Goal: Transaction & Acquisition: Purchase product/service

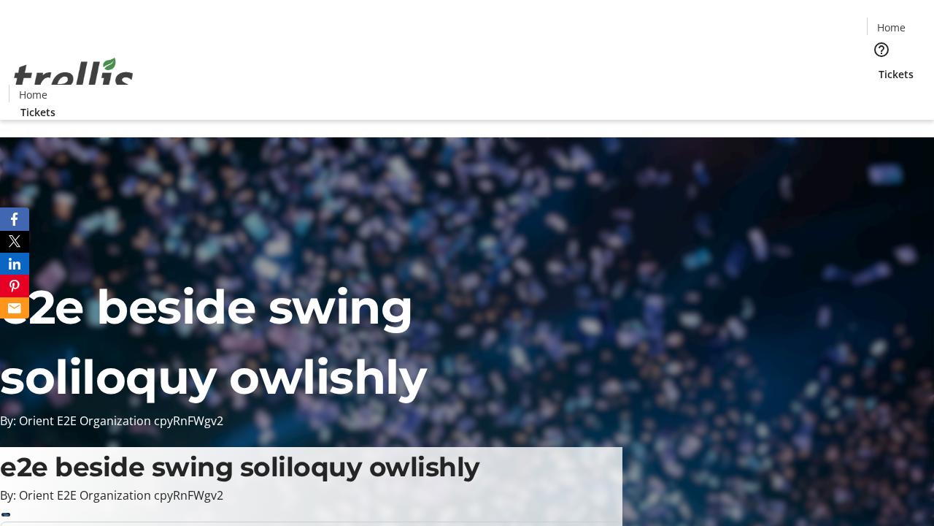
click at [879, 66] on span "Tickets" at bounding box center [896, 73] width 35 height 15
